Goal: Communication & Community: Answer question/provide support

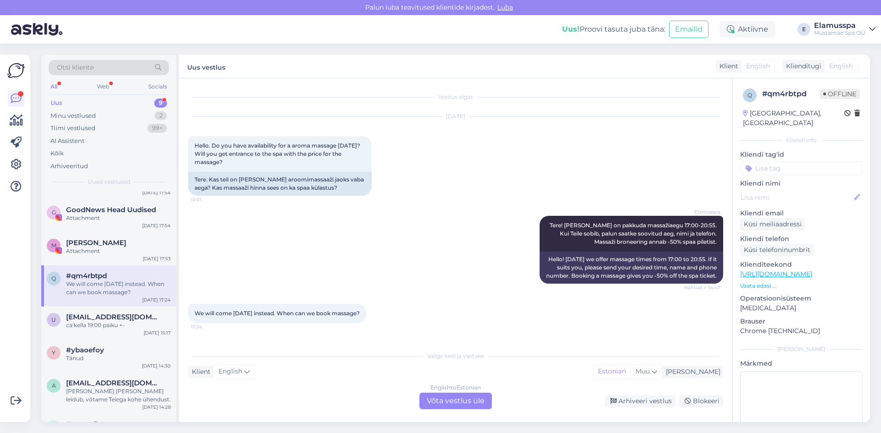
scroll to position [11, 0]
click at [461, 394] on div "English to Estonian Võta vestlus üle" at bounding box center [455, 401] width 72 height 17
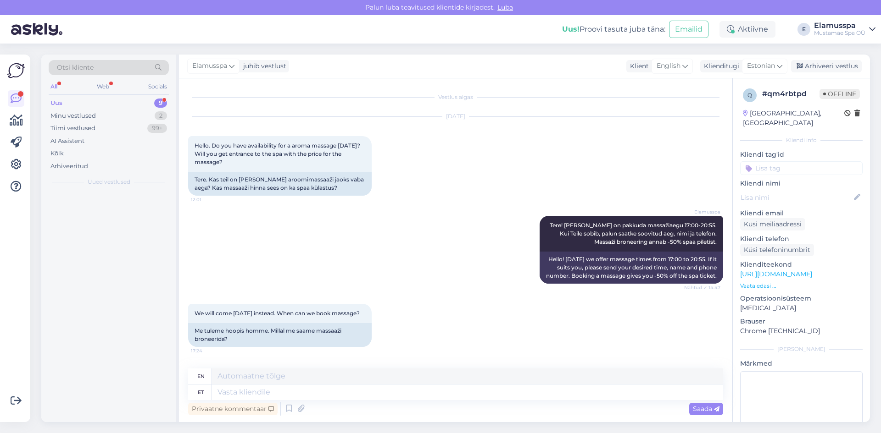
scroll to position [0, 0]
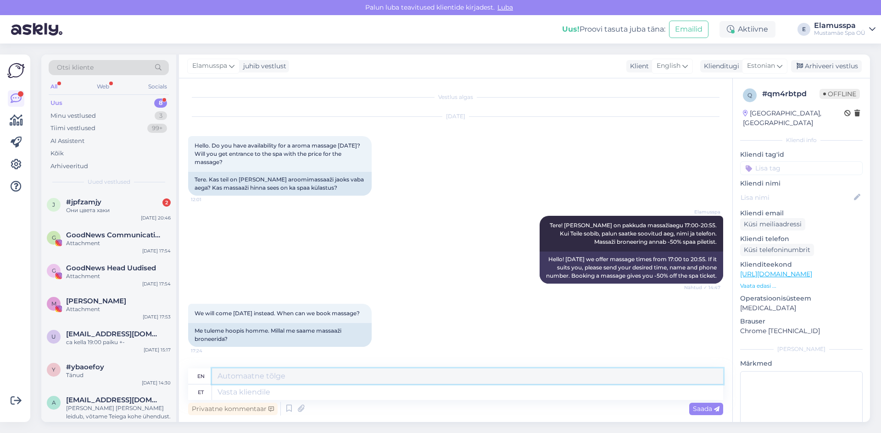
click at [420, 374] on textarea at bounding box center [467, 377] width 511 height 16
click at [422, 384] on textarea at bounding box center [467, 377] width 511 height 16
click at [422, 390] on textarea at bounding box center [467, 393] width 511 height 16
type textarea "Massaazi s"
type textarea "Massage"
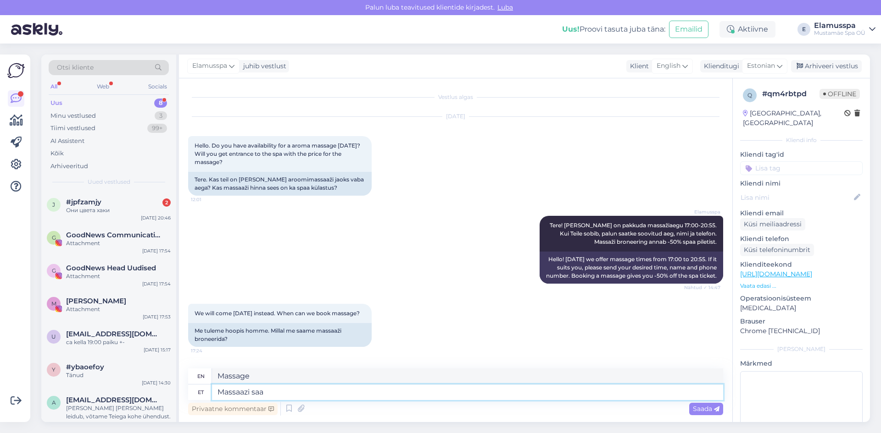
type textarea "Massaazi saat"
type textarea "Get a massage"
type textarea "Massaazi saate b"
type textarea "You can get a massage."
type textarea "Massaazi saate broneerida k"
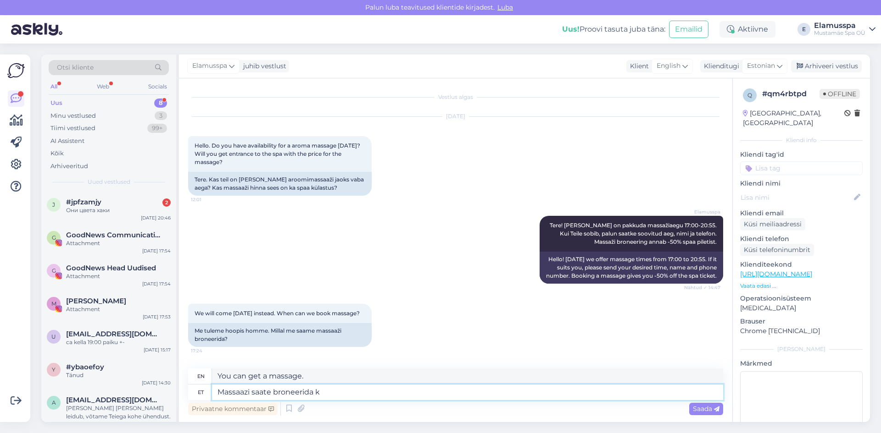
type textarea "You can book a massage."
type textarea "Massaazi saate broneerida koha peal,"
type textarea "You can book a massage on site,"
type textarea "Massaazi saate broneerida koha peal, või i"
type textarea "You can book a massage on site, or"
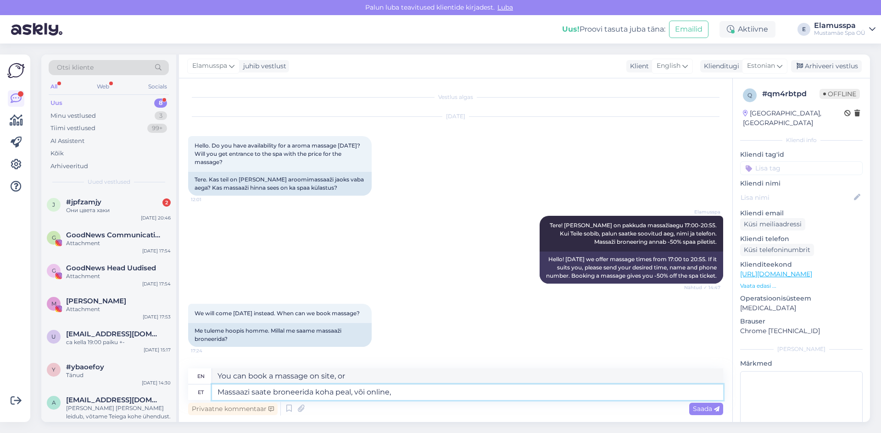
type textarea "Massaazi saate broneerida koha peal, või online,"
type textarea "You can book a massage on site or online."
type textarea "Massaazi saate broneerida koha peal, või online, sõltu"
type textarea "You can book a massage on site or online, depending on"
type textarea "Massaazi saate broneerida koha peal, või online, sõltub , m"
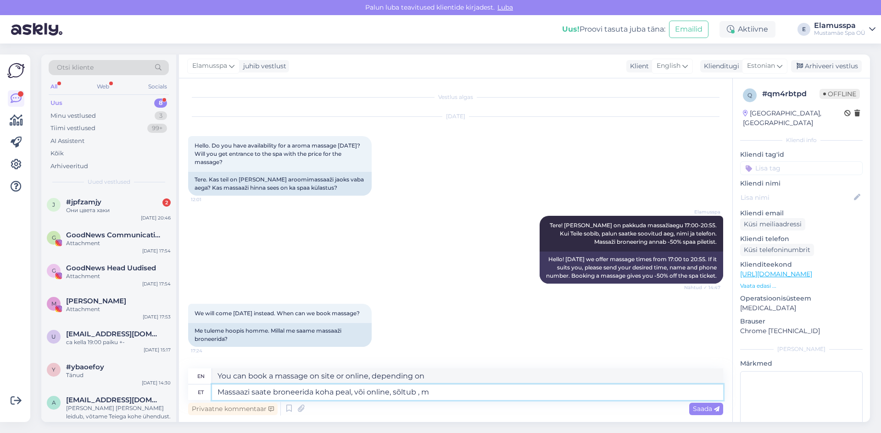
type textarea "You can book a massage on site, or online, depending on the"
type textarea "Massaazi saate broneerida koha peal, või online, sõltub , mis p"
type textarea "You can book a massage on site or online, depending on what you want."
type textarea "Massaazi saate broneerida koha peal, või online, sõltub , mis päe"
type textarea "You can book a massage on site or online, depending on the day."
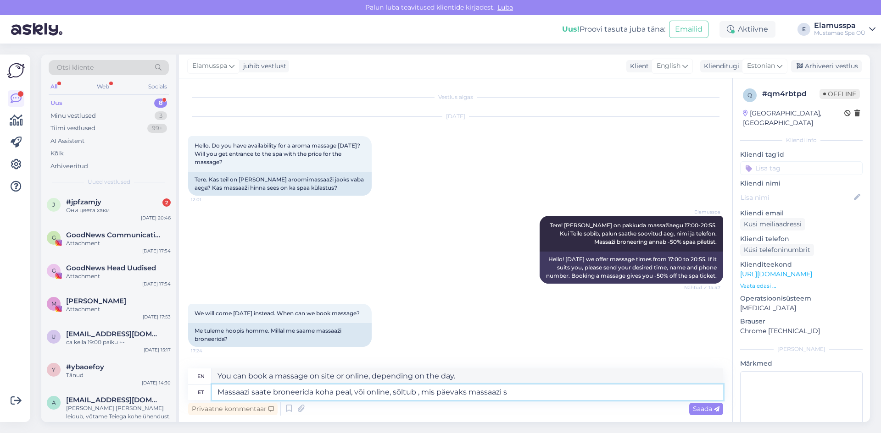
type textarea "Massaazi saate broneerida koha peal, või online, sõltub , mis päevaks massaazi …"
type textarea "You can book a massage on site or online, depending on the day you want the mas…"
type textarea "Massaazi saate broneerida koha peal, või online, sõltub , mis päevaks massaazi …"
type textarea "You can book a massage on site or online, depending on which day you want the m…"
type textarea "Massaazi saate broneerida koha peal, või online, sõltub , mis päevaks massaazi …"
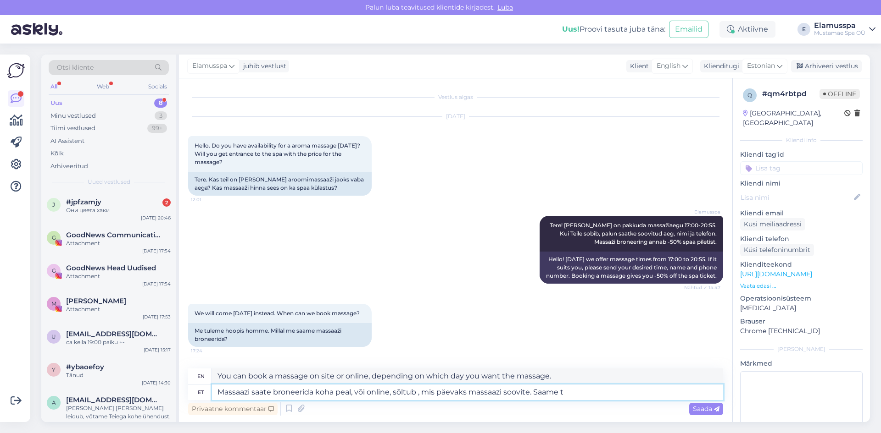
type textarea "You can book a massage on site or online, depending on which day you want the m…"
type textarea "Massaazi saate broneerida koha peal, või online, sõltub , mis päevaks massaazi …"
type textarea "You can book a massage on site or online, depending on what day you want the ma…"
type textarea "Massaazi saate broneerida koha peal, või online, sõltub , mis päevaks massaazi …"
type textarea "You can book a massage on site or online, depending on what day you want the ma…"
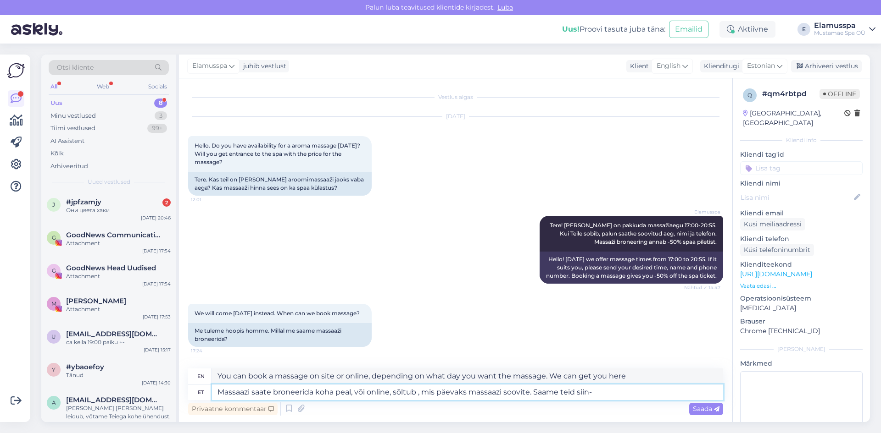
type textarea "Massaazi saate broneerida koha peal, või online, sõltub , mis päevaks massaazi …"
type textarea "You can book a massage on site, or online, depending on what day you want the m…"
type textarea "Massaazi saate broneerida koha peal, või online, sõltub , mis päevaks massaazi …"
type textarea "You can book a massage on site or online, depending on what day you want the ma…"
type textarea "Massaazi saate broneerida koha peal, või online, sõltub , mis päevaks massaazi …"
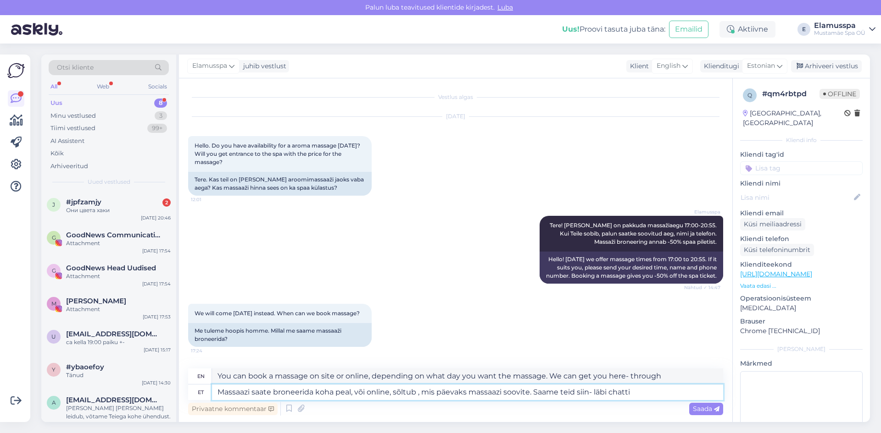
type textarea "You can book a massage on site or online, depending on what day you want the ma…"
type textarea "Massaazi saate broneerida koha peal, või online, sõltub , mis päevaks massaazi …"
type textarea "You can book a massage on site or online, depending on what day you want the ma…"
type textarea "Massaazi saate broneerida koha peal, või online, sõltub , mis päevaks massaazi …"
type textarea "You can book a massage on site or online, depending on what day you want the ma…"
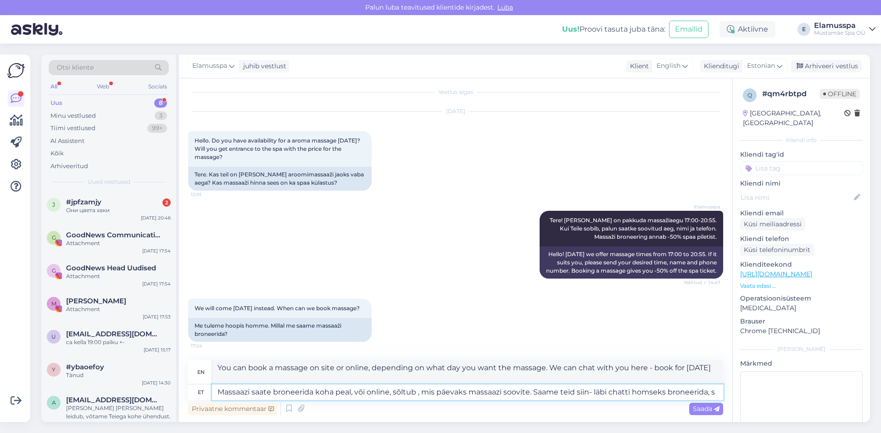
type textarea "Massaazi saate broneerida koha peal, või online, sõltub , mis päevaks massaazi …"
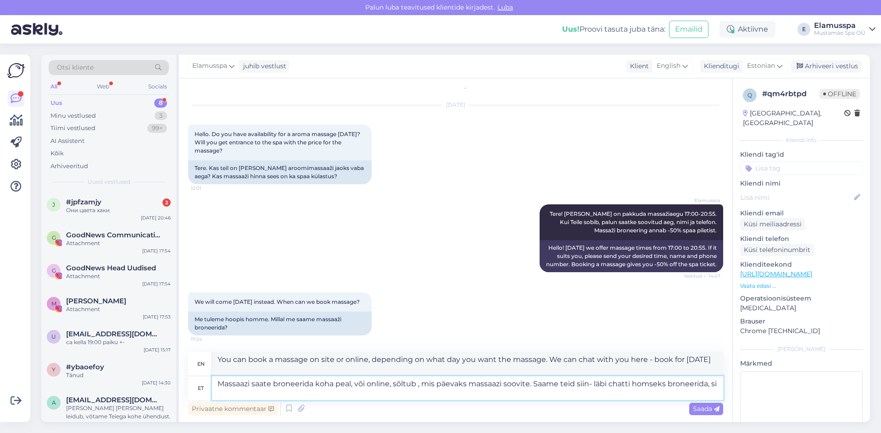
type textarea "You can book a massage on site or online, depending on what day you want the ma…"
type textarea "Massaazi saate broneerida koha peal, või online, sõltub , mis päevaks massaazi …"
type textarea "You can book a massage on site or online, depending on what day you want the ma…"
type textarea "Massaazi saate broneerida koha peal, või online, sõltub , mis päevaks massaazi …"
type textarea "You can book a massage on site or online, depending on what day you want the ma…"
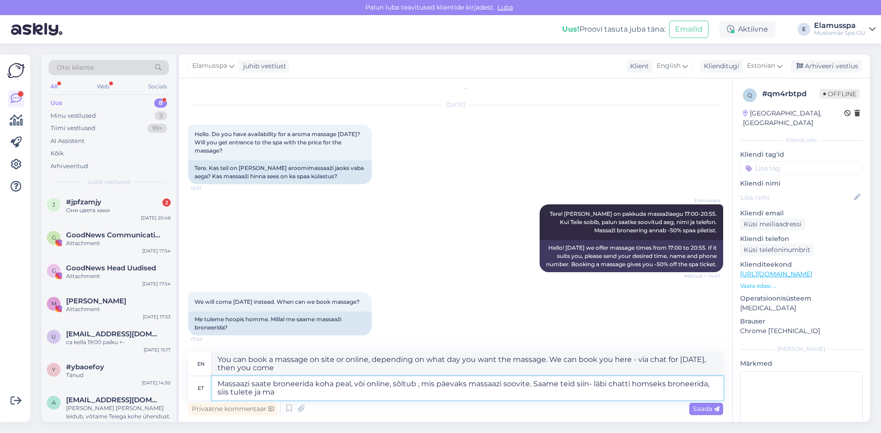
type textarea "Massaazi saate broneerida koha peal, või online, sõltub , mis päevaks massaazi …"
type textarea "You can book a massage on site or online, depending on what day you want the ma…"
type textarea "Massaazi saate broneerida koha peal, või online, sõltub , mis päevaks massaazi …"
type textarea "You can book a massage on site or online, depending on what day you want the ma…"
type textarea "Massaazi saate broneerida koha peal, või online, sõltub , mis päevaks massaazi …"
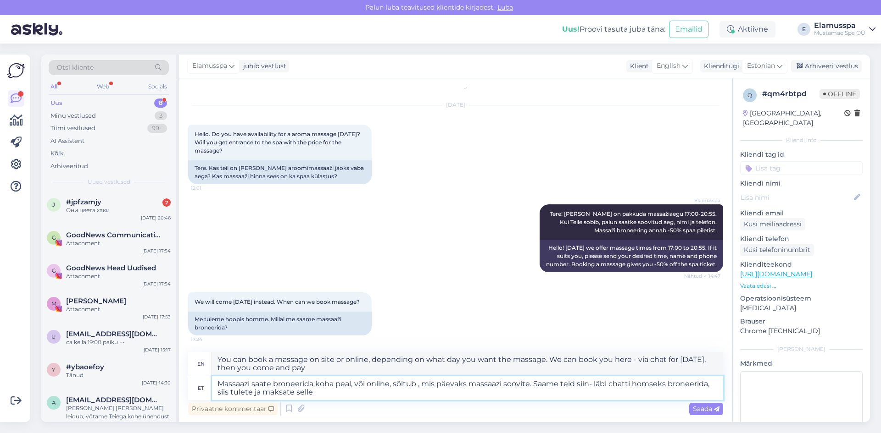
type textarea "You can book a massage on site or online, depending on what day you want the ma…"
type textarea "Massaazi saate broneerida koha peal, või online, sõltub , mis päevaks massaazi …"
type textarea "You can book a massage on site or online, depending on what day you want the ma…"
type textarea "Massaazi saate broneerida koha peal, või online, sõltub , mis päevaks massaazi …"
type textarea "You can book a massage on site or online, depending on what day you want the ma…"
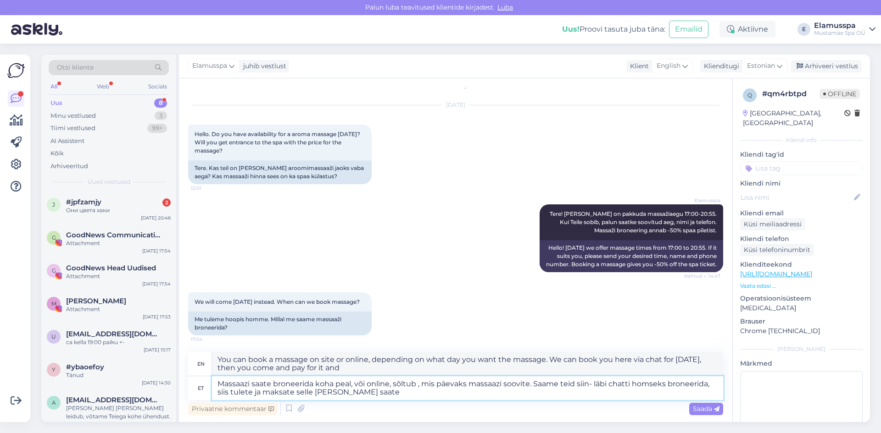
type textarea "Massaazi saate broneerida koha peal, või online, sõltub , mis päevaks massaazi …"
type textarea "You can book a massage on site or online, depending on what day you want the ma…"
type textarea "Massaazi saate broneerida koha peal, või online, sõltub , mis päevaks massaazi …"
type textarea "You can book a massage on site or online, depending on what day you want the ma…"
type textarea "Massaazi saate broneerida koha peal, või online, sõltub , mis päevaks massaazi …"
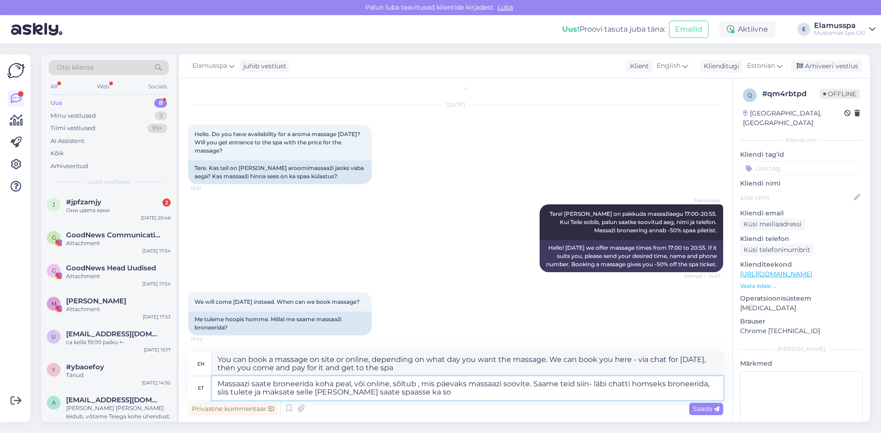
type textarea "You can book a massage on site or online, depending on what day you want the ma…"
type textarea "Massaazi saate broneerida koha peal, või online, sõltub , mis päevaks massaazi …"
type textarea "You can book a massage on site or online, depending on what day you want the ma…"
type textarea "Massaazi saate broneerida koha peal, või online, sõltub , mis päevaks massaazi …"
type textarea "You can book a massage on site or online, depending on what day you want the ma…"
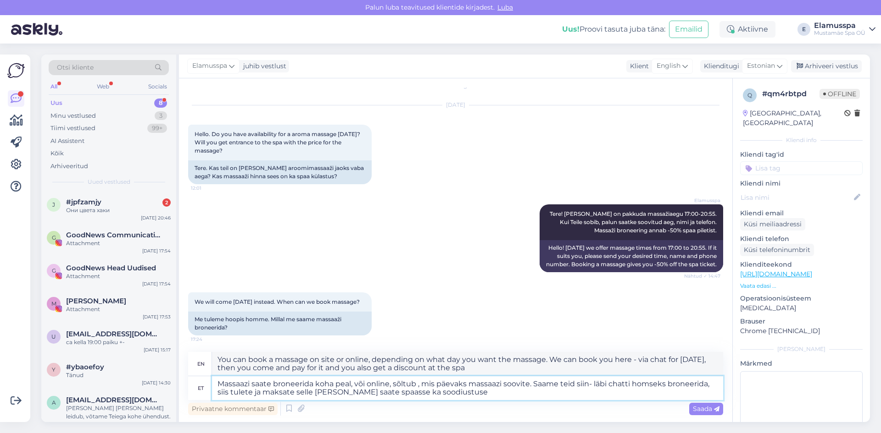
click at [399, 394] on textarea "Massaazi saate broneerida koha peal, või online, sõltub , mis päevaks massaazi …" at bounding box center [467, 389] width 511 height 24
type textarea "Massaazi saate broneerida koha peal, või online, sõltub , mis päevaks massaazi …"
type textarea "You can book a massage on site or online, depending on what day you want the ma…"
click at [414, 389] on textarea "Massaazi saate broneerida koha peal, või online, sõltub , mis päevaks massaazi …" at bounding box center [467, 389] width 511 height 24
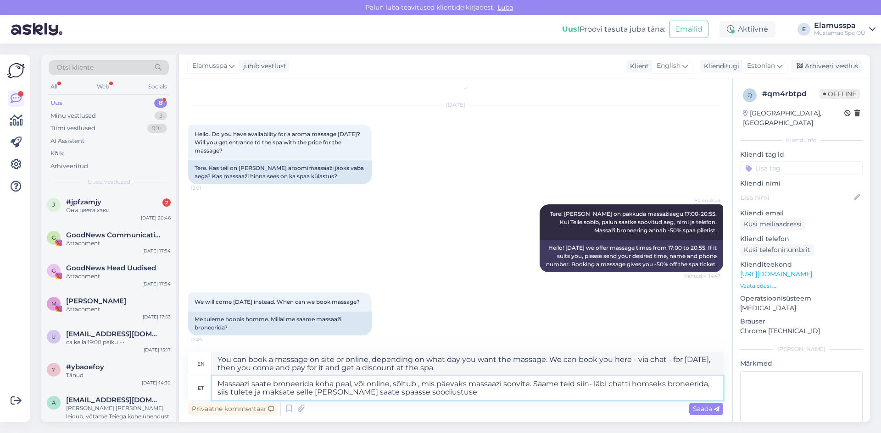
type textarea "Massaazi saate broneerida koha peal, või online, sõltub , mis päevaks massaazi …"
type textarea "You can book a massage on site or online, depending on what day you want the ma…"
click at [340, 391] on textarea "Massaazi saate broneerida koha peal, või online, sõltub , mis päevaks massaazi …" at bounding box center [467, 389] width 511 height 24
click at [360, 389] on textarea "Massaazi saate broneerida koha peal, või online, sõltub , mis päevaks massaazi …" at bounding box center [467, 389] width 511 height 24
click at [362, 392] on textarea "Massaazi saate broneerida koha peal, või online, sõltub , mis päevaks massaazi …" at bounding box center [467, 389] width 511 height 24
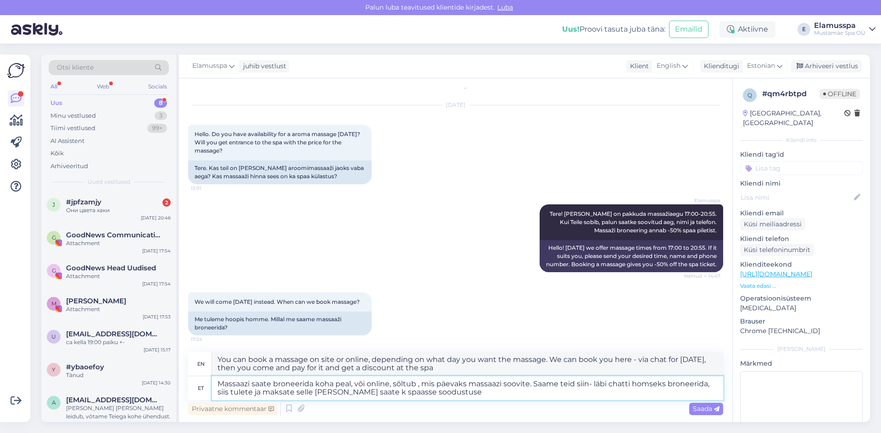
type textarea "Massaazi saate broneerida koha peal, või online, sõltub , mis päevaks massaazi …"
type textarea "You can book a massage on site or online, depending on what day you want the ma…"
click at [478, 394] on textarea "Massaazi saate broneerida koha peal, või online, sõltub , mis päevaks massaazi …" at bounding box center [467, 389] width 511 height 24
type textarea "Massaazi saate broneerida koha peal, või online, sõltub , mis päevaks massaazi …"
click at [715, 413] on div "Saada" at bounding box center [706, 409] width 34 height 12
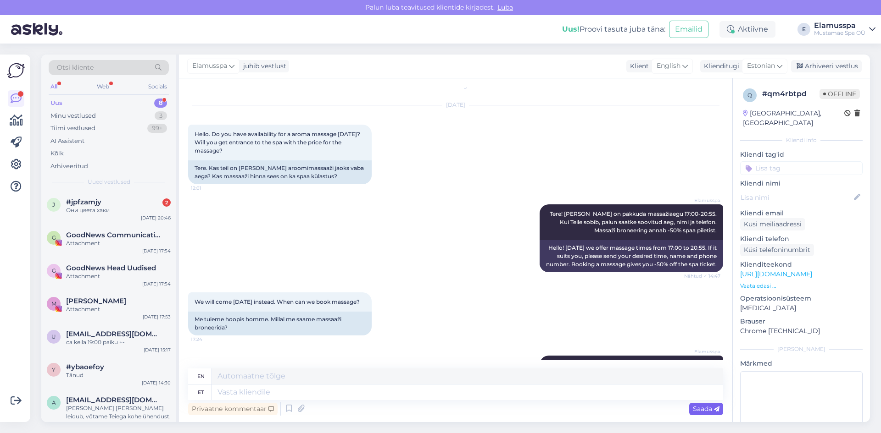
scroll to position [118, 0]
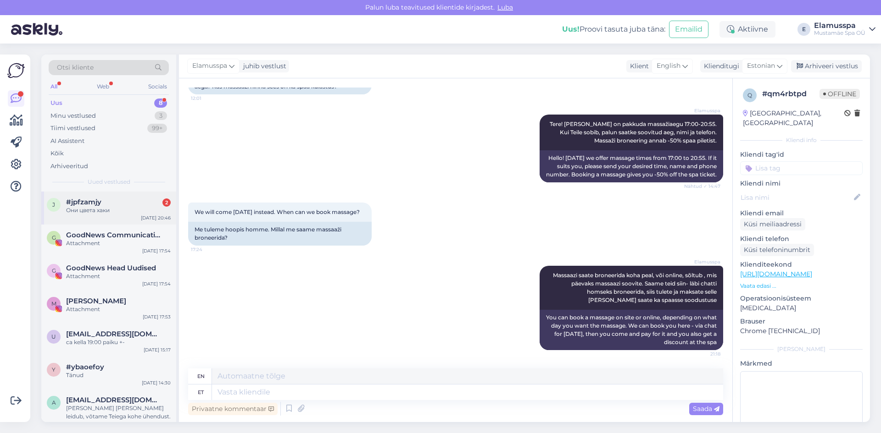
click at [116, 200] on div "#jpfzamjy 2" at bounding box center [118, 202] width 105 height 8
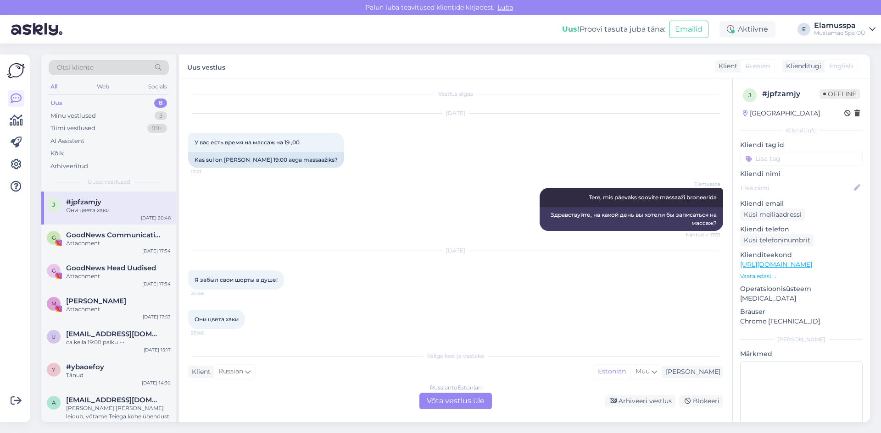
scroll to position [4, 0]
click at [472, 401] on div "Russian to Estonian Võta vestlus üle" at bounding box center [455, 401] width 72 height 17
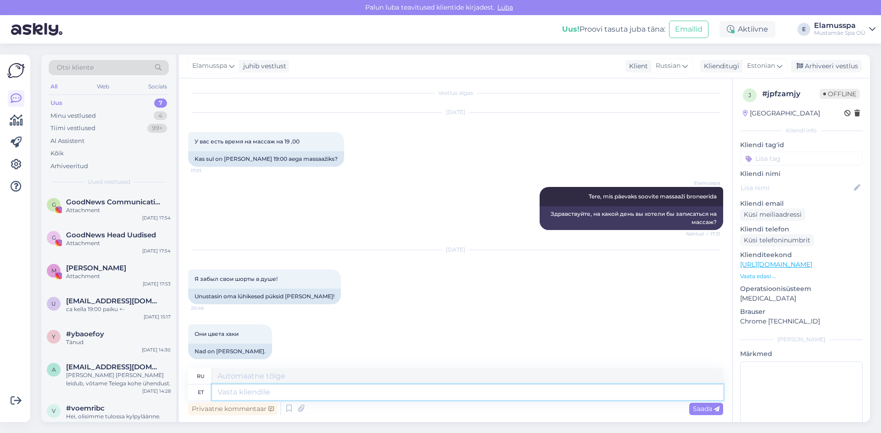
click at [376, 389] on textarea at bounding box center [467, 393] width 511 height 16
click at [352, 393] on textarea at bounding box center [467, 393] width 511 height 16
type textarea "Jät"
type textarea "Оставлять"
type textarea "Jätke pal"
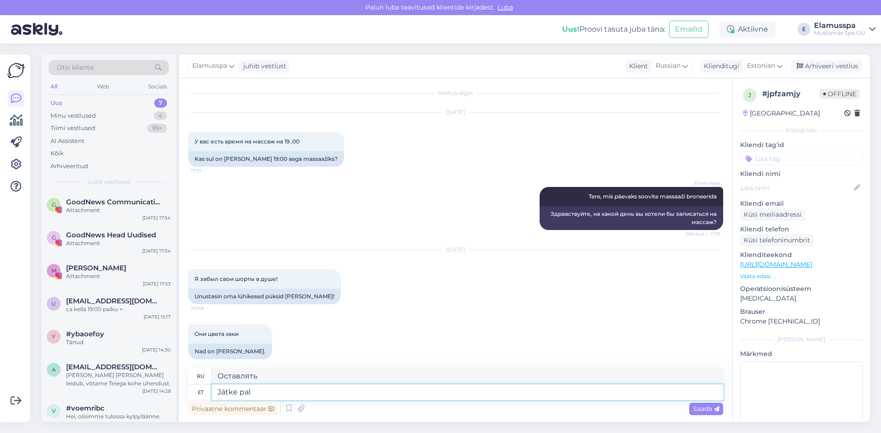
type textarea "Оставьте комментарий"
type textarea "Jätke palun"
type textarea "Пожалуйста, уходите."
type textarea "Jätke [PERSON_NAME]"
type textarea "Пожалуйста, оставьте свой"
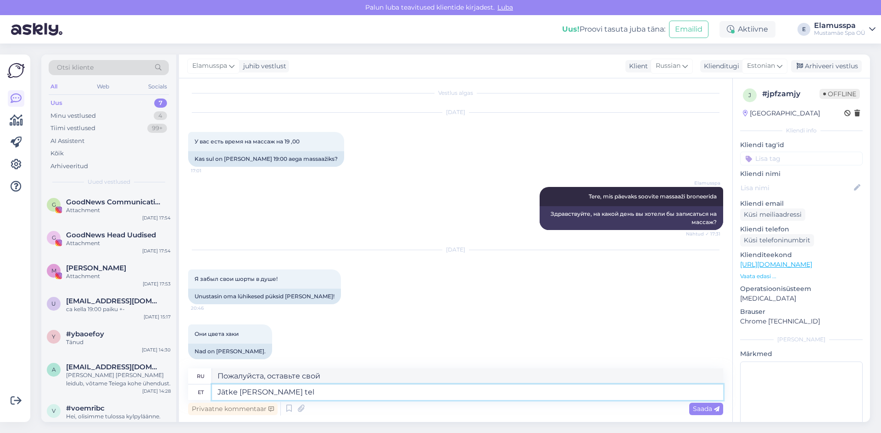
type textarea "Jätke [PERSON_NAME] tele"
type textarea "Пожалуйста, оставьте телевизор включенным."
type textarea "Jätke [PERSON_NAME] telefoni n"
type textarea "Пожалуйста, оставьте свой телефон."
type textarea "Jätke [PERSON_NAME] telefoni nr j"
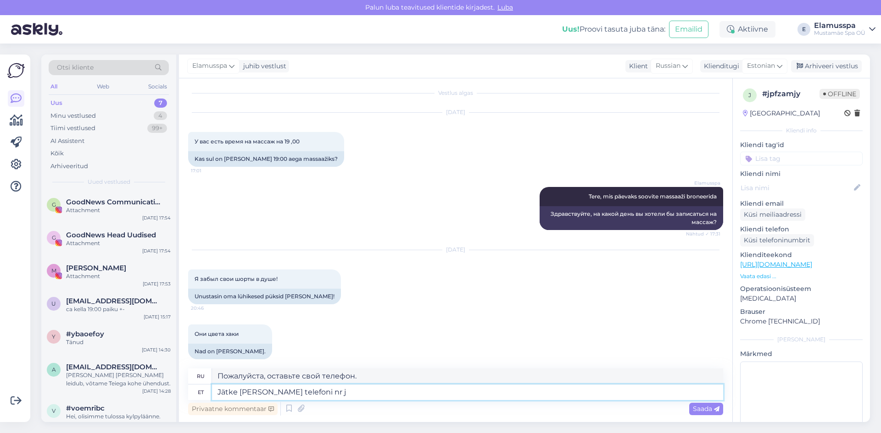
type textarea "Пожалуйста, оставьте свой номер телефона."
type textarea "Jätke [PERSON_NAME] telefoni nr ja"
type textarea "Пожалуйста, оставьте свой номер телефона [PERSON_NAME]"
type textarea "Jätke [PERSON_NAME] telefoni nr [PERSON_NAME]."
type textarea "Пожалуйста, оставьте свой номер телефона и имя."
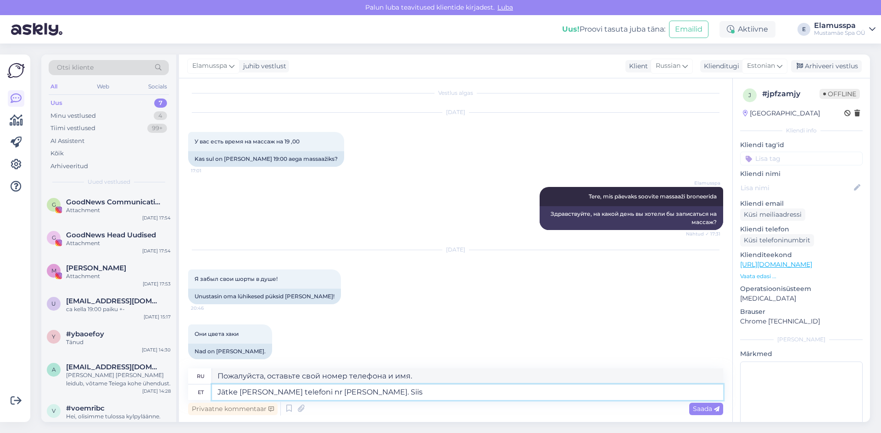
type textarea "Jätke [PERSON_NAME] telefoni nr [PERSON_NAME]. Siis k"
type textarea "Пожалуйста, оставьте свой номер телефона и имя. Затем"
type textarea "Jätke [PERSON_NAME] telefoni nr [PERSON_NAME]. Siis kui l"
type textarea "Пожалуйста, оставьте свой номер телефона и имя. Если..."
type textarea "Jätke [PERSON_NAME] telefoni nr [PERSON_NAME]. Siis kui leiame- sa"
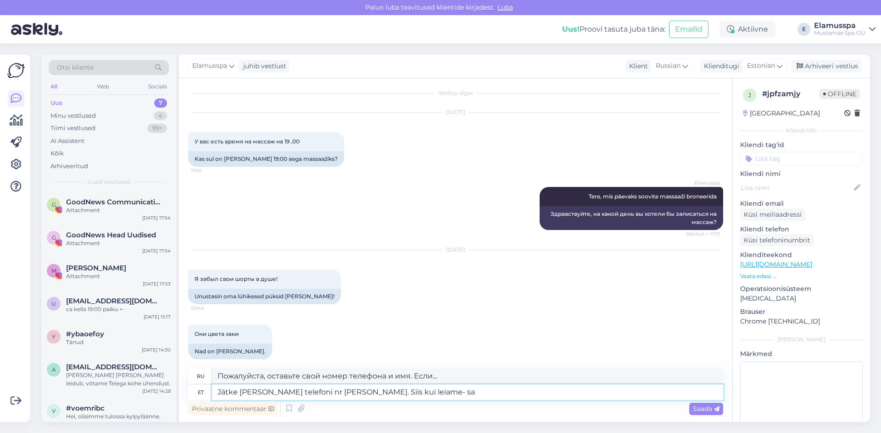
type textarea "Пожалуйста, оставьте свой номер телефона и имя. Когда мы найдём..."
type textarea "Jätke [PERSON_NAME] telefoni nr [PERSON_NAME]. Siis kui leiame- saame te"
type textarea "Пожалуйста, оставьте свой номер телефона и имя. Когда мы найдём его, мы..."
type textarea "Jätke [PERSON_NAME] telefoni nr [PERSON_NAME]. Siis kui leiame- saame teiega"
type textarea "Оставьте, пожалуйста, свой номер телефона и имя. Как только мы найдём нужный на…"
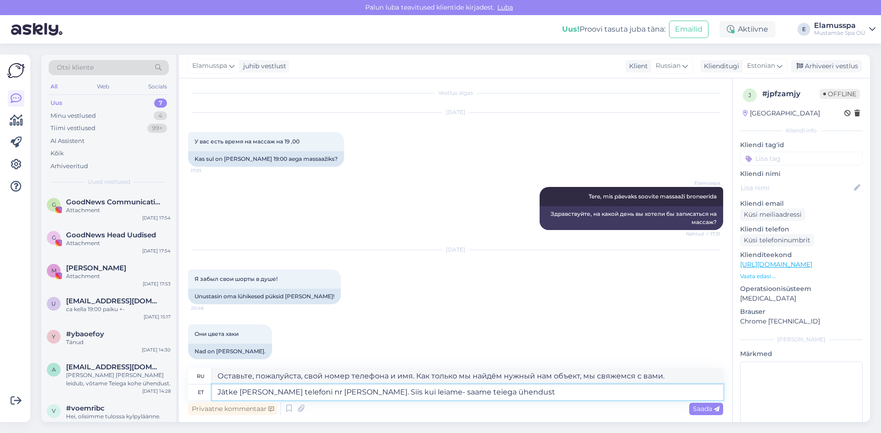
type textarea "Jätke [PERSON_NAME] telefoni nr [PERSON_NAME]. Siis kui leiame- saame teiega üh…"
type textarea "Пожалуйста, оставьте свой номер телефона и имя. Мы свяжемся с вами, как только …"
type textarea "Jätke [PERSON_NAME] telefoni nr [PERSON_NAME]. Siis kui leiame- saame teiega üh…"
type textarea "Оставьте, пожалуйста, свой номер телефона и имя. Если мы найдём его, мы свяжемс…"
type textarea "Jätke [PERSON_NAME] telefoni nr [PERSON_NAME]. Siis kui leiame- saame teiega üh…"
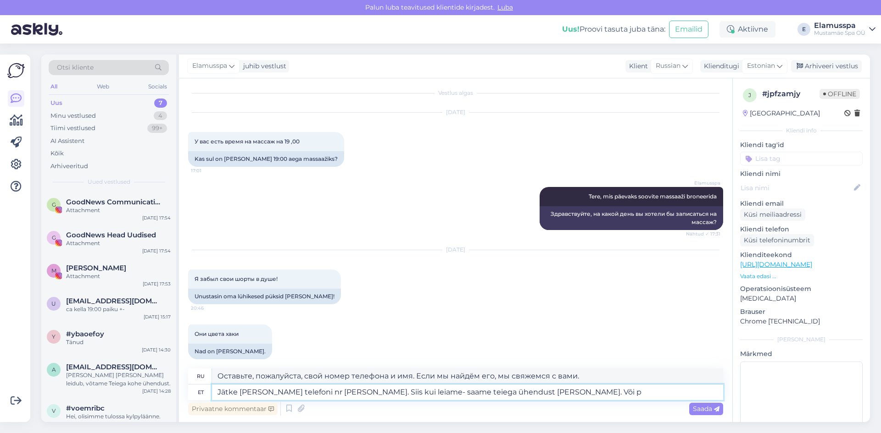
type textarea "Оставьте свой номер телефона и имя. Когда мы найдём его, мы свяжемся с вами. Или"
type textarea "Jätke [PERSON_NAME] telefoni nr [PERSON_NAME]. Siis kui leiame- saame teiega üh…"
type textarea "Оставьте свой номер телефона и имя. Когда мы найдём нужный вам товар, мы свяжем…"
type textarea "Jätke [PERSON_NAME] telefoni nr [PERSON_NAME]. Siis kui leiame- saame teiega üh…"
type textarea "Пожалуйста, оставьте свой номер телефона и имя. Когда мы найдём его, мы сможем …"
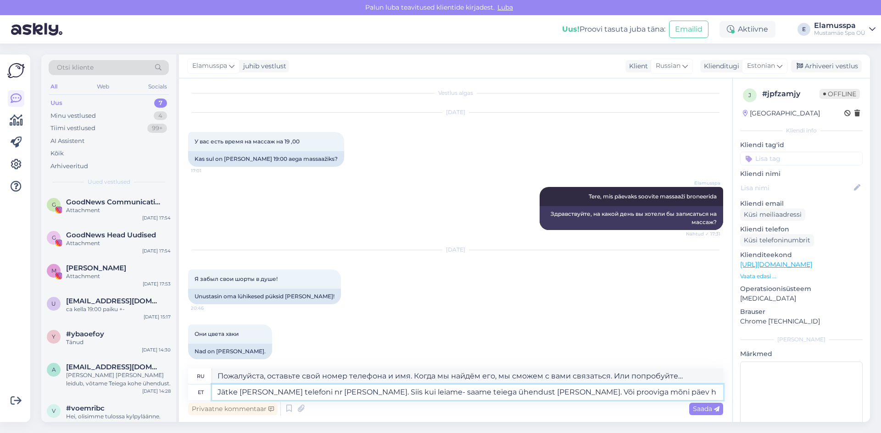
type textarea "Jätke [PERSON_NAME] telefoni nr [PERSON_NAME]. Siis kui leiame- saame teiega üh…"
type textarea "Оставьте свой номер телефона и имя. Когда мы найдём ваш адрес, мы свяжемся с ва…"
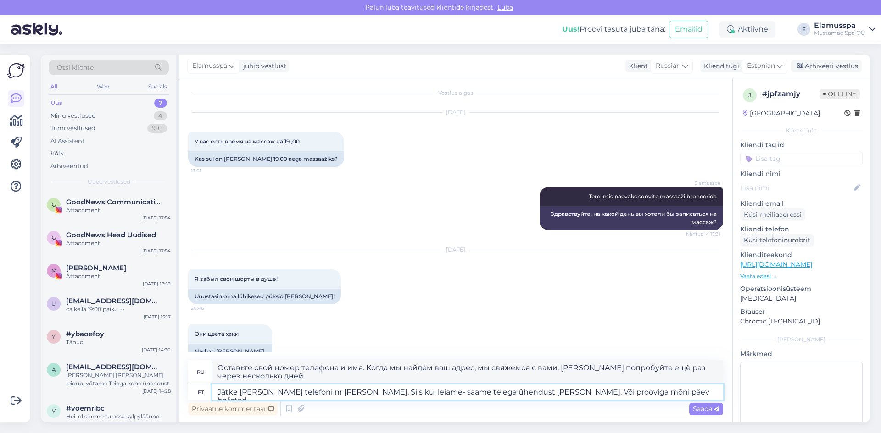
type textarea "Jätke [PERSON_NAME] telefoni nr [PERSON_NAME]. Siis kui leiame- saame teiega üh…"
type textarea "Оставьте, пожалуйста, свой номер телефона и имя. Когда мы найдём его, мы свяжем…"
type textarea "Jätke [PERSON_NAME] telefoni nr [PERSON_NAME]. Siis kui leiame- saame teiega üh…"
type textarea "Пожалуйста, оставьте свой номер телефона и имя. Когда мы найдём его, мы сможем …"
type textarea "Jätke [PERSON_NAME] telefoni nr [PERSON_NAME]. Siis kui leiame- saame teiega üh…"
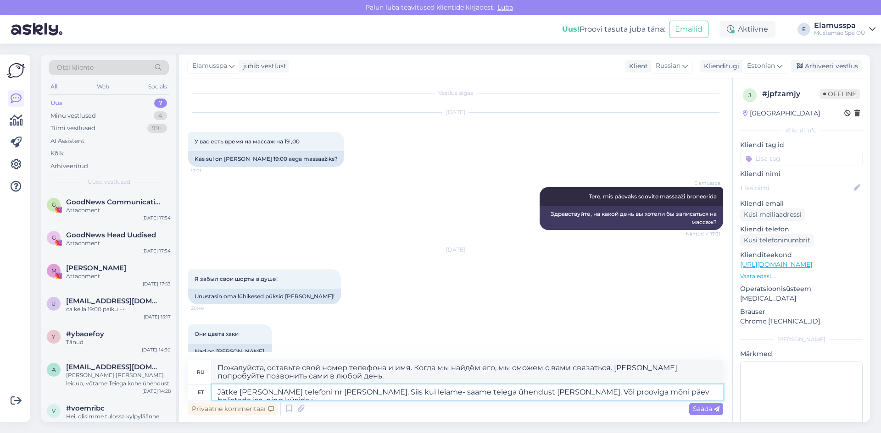
type textarea "Пожалуйста, оставьте свой номер телефона и имя. Когда мы найдём его, мы сможем …"
type textarea "Jätke [PERSON_NAME] telefoni nr [PERSON_NAME]. Siis kui leiame- saame teiega üh…"
type textarea "Оставьте свой номер телефона и имя. Когда мы найдём информацию, мы свяжемся с в…"
type textarea "Jätke [PERSON_NAME] telefoni nr [PERSON_NAME]. Siis kui leiame- saame teiega üh…"
type textarea "Пожалуйста, оставьте свой номер телефона и имя. Когда мы найдём его, мы сможем …"
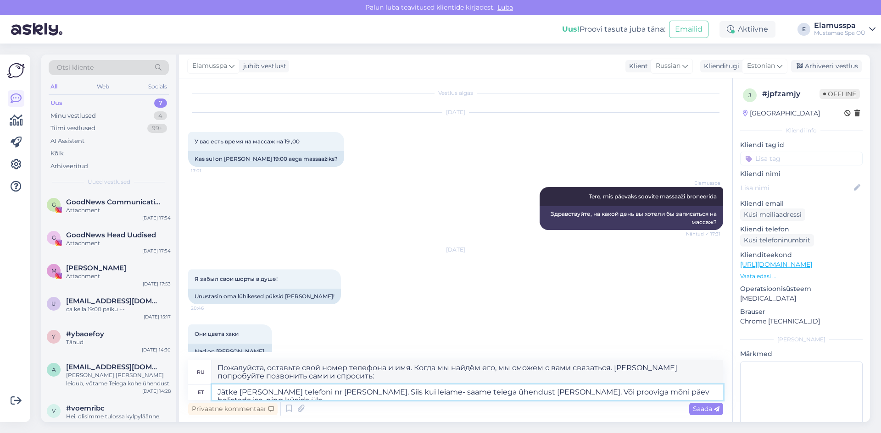
click at [659, 390] on textarea "Jätke [PERSON_NAME] telefoni nr [PERSON_NAME]. Siis kui leiame- saame teiega üh…" at bounding box center [467, 393] width 511 height 16
type textarea "Jätke [PERSON_NAME] telefoni nr [PERSON_NAME]. Siis kui leiame- saame teiega üh…"
type textarea "Оставьте свой номер телефона и имя. Когда мы найдём, мы сможем с вами связаться…"
type textarea "Jätke [PERSON_NAME] telefoni nr [PERSON_NAME]. Siis kui leiame- saame teiega üh…"
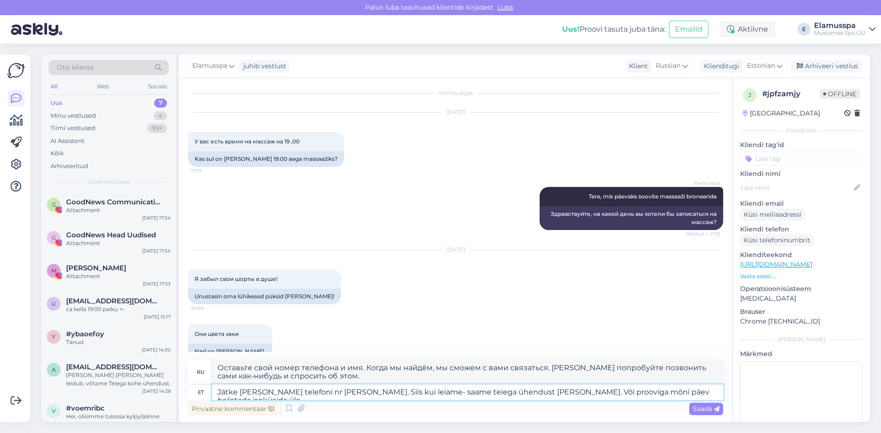
type textarea "Пожалуйста, оставьте свой номер телефона и имя. Когда мы найдём, мы сможем с ва…"
type textarea "Jätke [PERSON_NAME] telefoni nr [PERSON_NAME]. Siis kui leiame- saame teiega üh…"
type textarea "Оставьте свой номер телефона и имя. Когда мы найдём, мы свяжемся с вами. [PERSO…"
type textarea "Jätke [PERSON_NAME] telefoni nr [PERSON_NAME]. Siis kui leiame- saame teiega üh…"
type textarea "Пожалуйста, оставьте свой номер телефона и имя. Когда мы найдём его, мы сможем …"
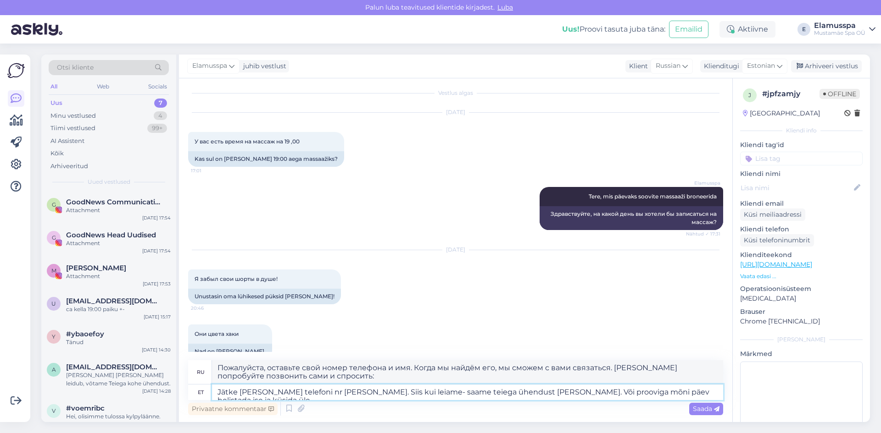
click at [699, 392] on textarea "Jätke [PERSON_NAME] telefoni nr [PERSON_NAME]. Siis kui leiame- saame teiega üh…" at bounding box center [467, 393] width 511 height 16
click at [710, 394] on textarea "Jätke [PERSON_NAME] telefoni nr [PERSON_NAME]. Siis kui leiame- saame teiega üh…" at bounding box center [467, 393] width 511 height 16
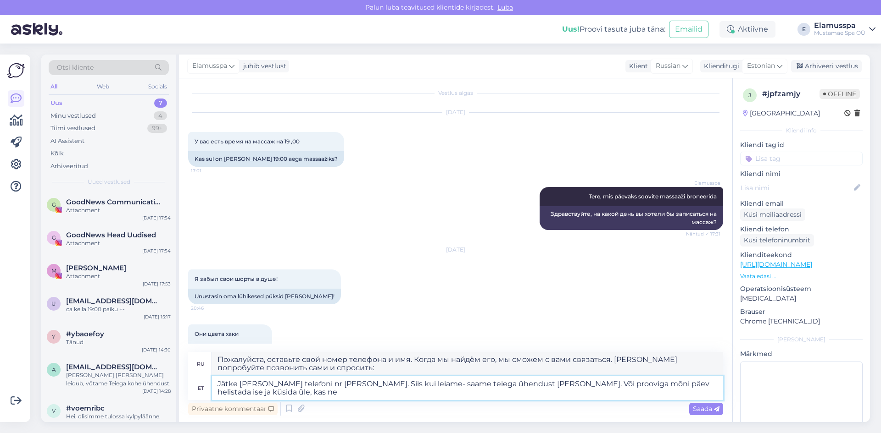
type textarea "Jätke [PERSON_NAME] telefoni nr [PERSON_NAME]. Siis kui leiame- saame teiega üh…"
type textarea "Пожалуйста, оставьте свой номер телефона и имя. Когда мы найдём его, мы сможем …"
type textarea "Jätke [PERSON_NAME] telefoni nr [PERSON_NAME]. Siis kui leiame- saame teiega üh…"
type textarea "Оставьте свой номер телефона и имя. Когда мы найдём нужный вам вариант, мы свяж…"
type textarea "Jätke [PERSON_NAME] telefoni nr [PERSON_NAME]. Siis kui leiame- saame teiega üh…"
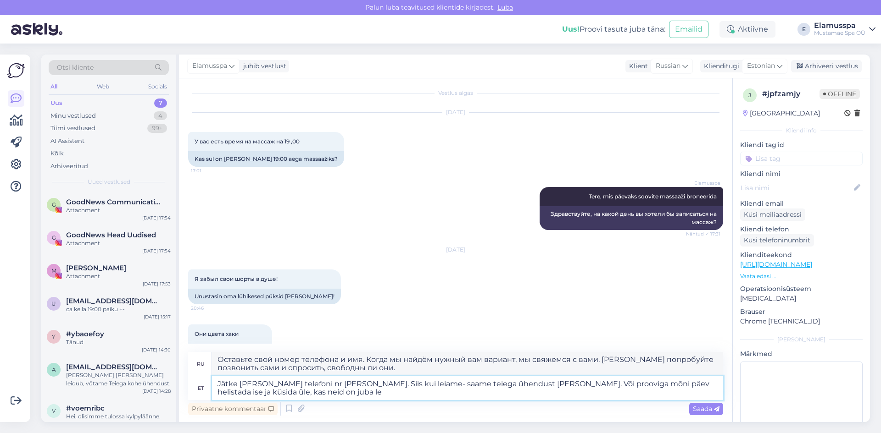
type textarea "Пожалуйста, оставьте свой номер телефона и имя. Когда мы найдём, мы сможем с ва…"
type textarea "Jätke [PERSON_NAME] telefoni nr [PERSON_NAME]. Siis kui leiame- saame teiega üh…"
type textarea "Оставьте свой номер телефона и имя. Когда мы их найдём, мы сможем с вами связат…"
type textarea "Jätke [PERSON_NAME] telefoni nr [PERSON_NAME]. Siis kui leiame- saame teiega üh…"
click at [707, 409] on span "Saada" at bounding box center [706, 409] width 27 height 8
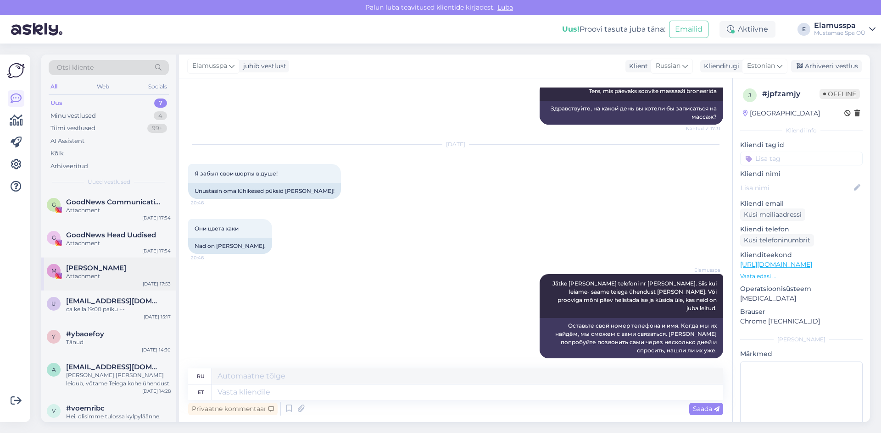
scroll to position [17, 0]
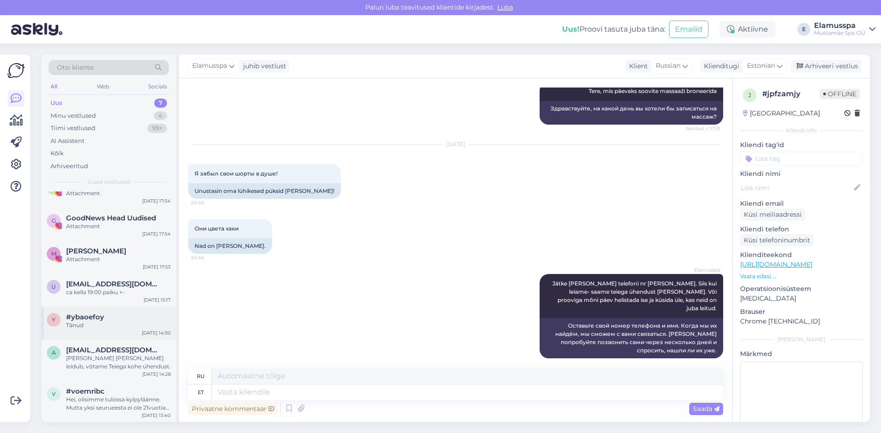
click at [133, 331] on div "y #ybaoefoy Tänud [DATE] 14:30" at bounding box center [108, 323] width 135 height 33
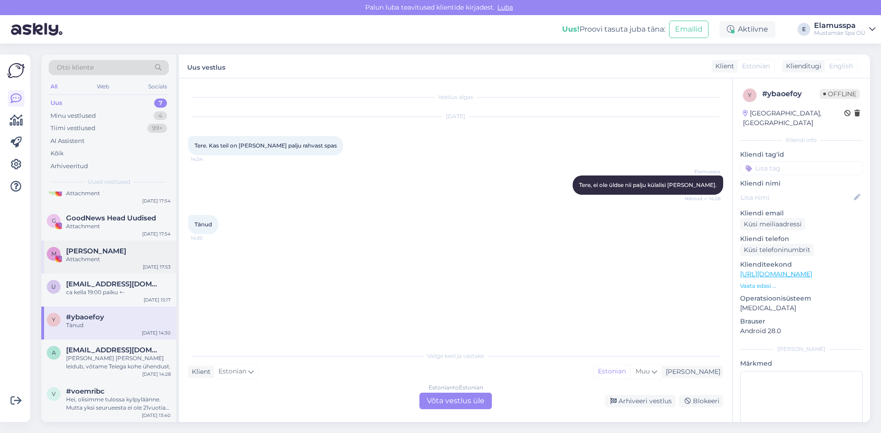
click at [157, 248] on div "[PERSON_NAME]" at bounding box center [118, 251] width 105 height 8
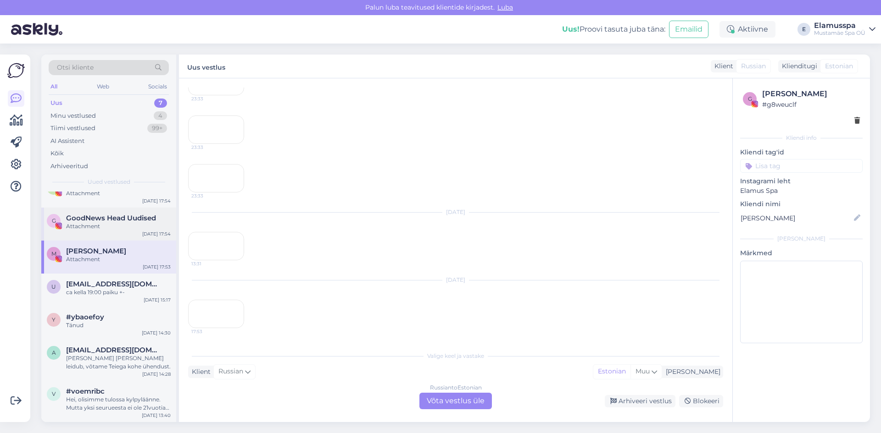
click at [146, 221] on span "GoodNews Head Uudised" at bounding box center [111, 218] width 90 height 8
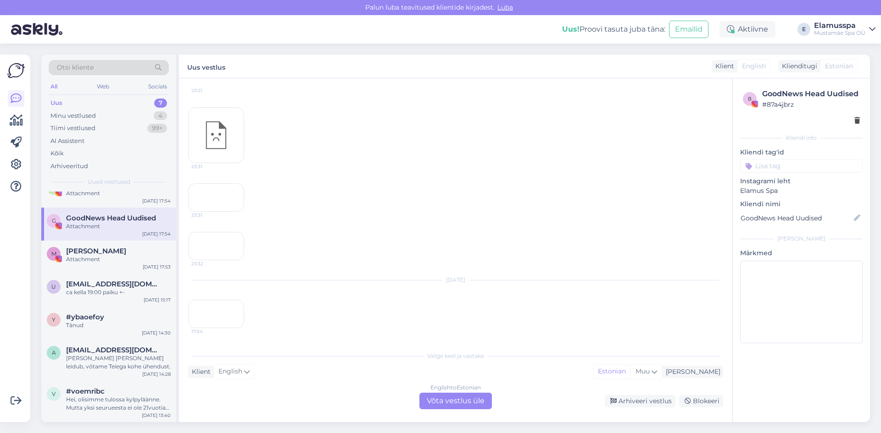
scroll to position [7410, 0]
